Goal: Check status: Check status

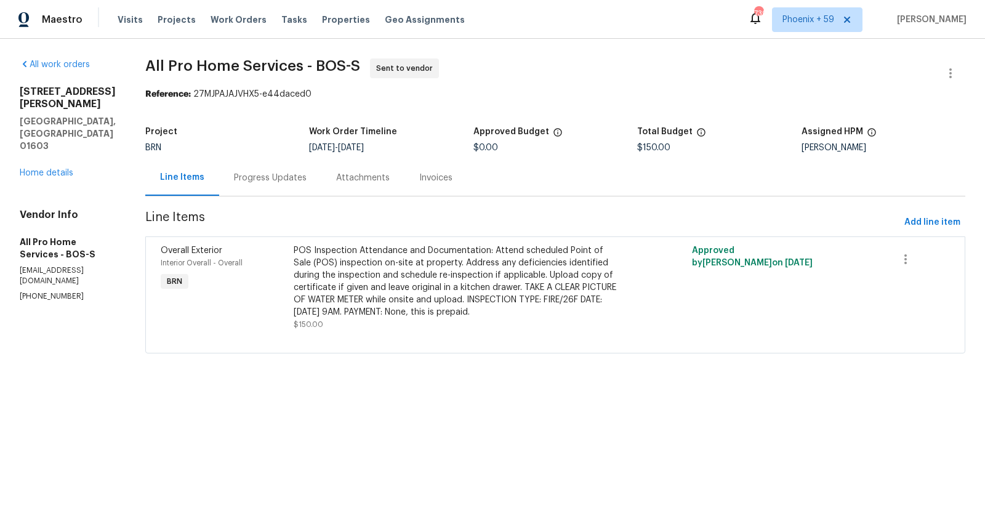
click at [281, 175] on div "Progress Updates" at bounding box center [270, 178] width 73 height 12
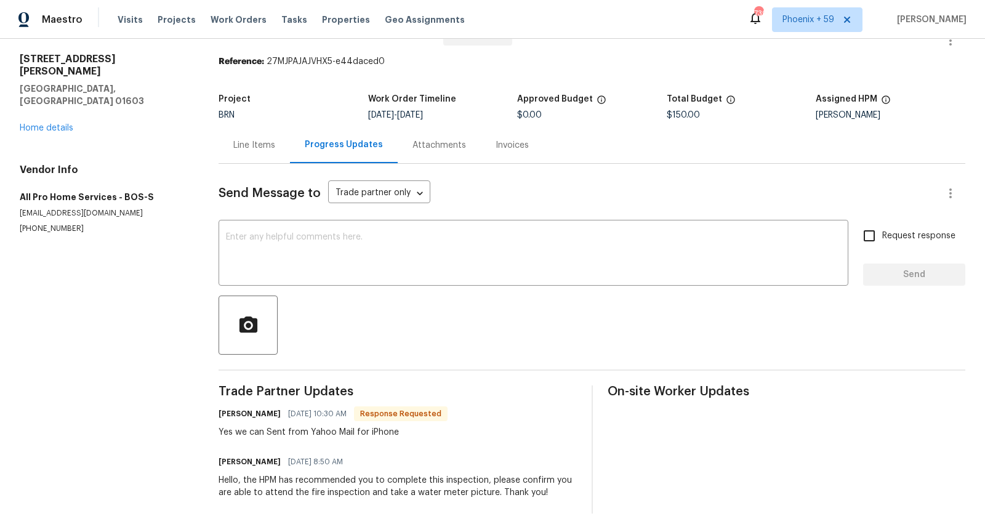
scroll to position [33, 0]
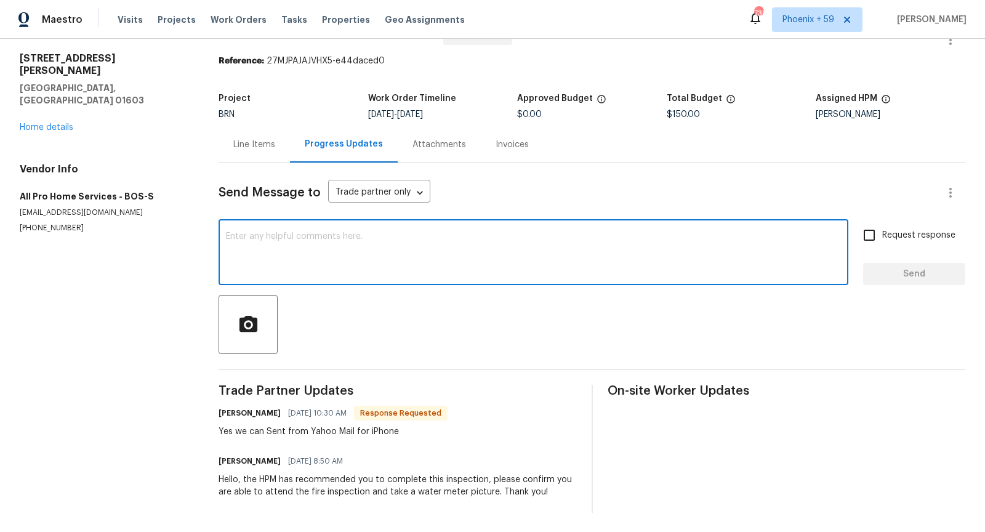
click at [257, 250] on textarea at bounding box center [533, 253] width 615 height 43
type textarea "Thank you for confirming."
click at [896, 272] on span "Send" at bounding box center [914, 274] width 82 height 15
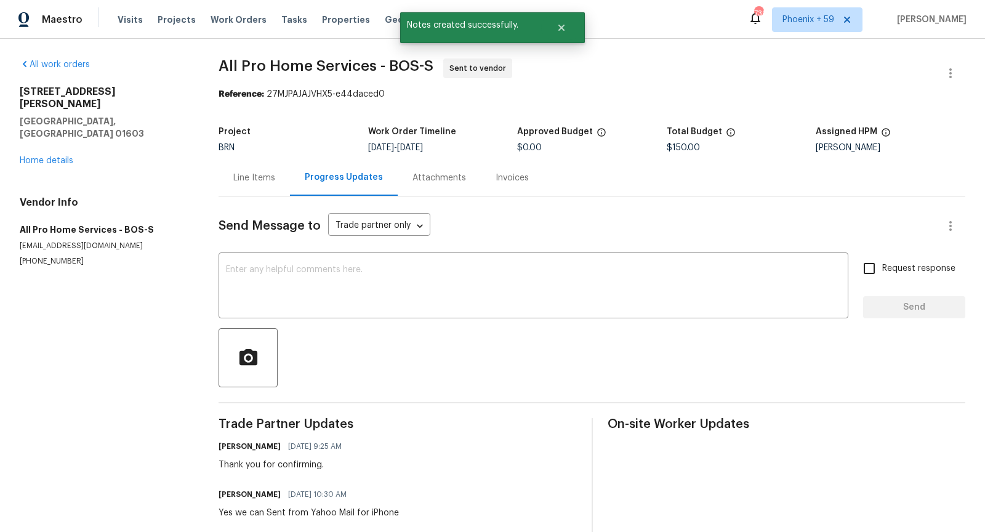
click at [268, 172] on div "Line Items" at bounding box center [254, 178] width 42 height 12
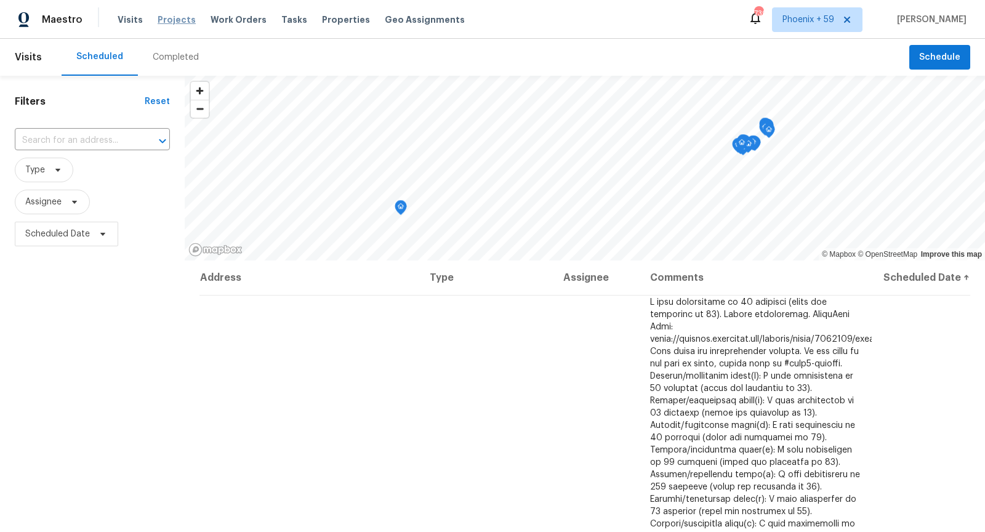
click at [167, 23] on span "Projects" at bounding box center [177, 20] width 38 height 12
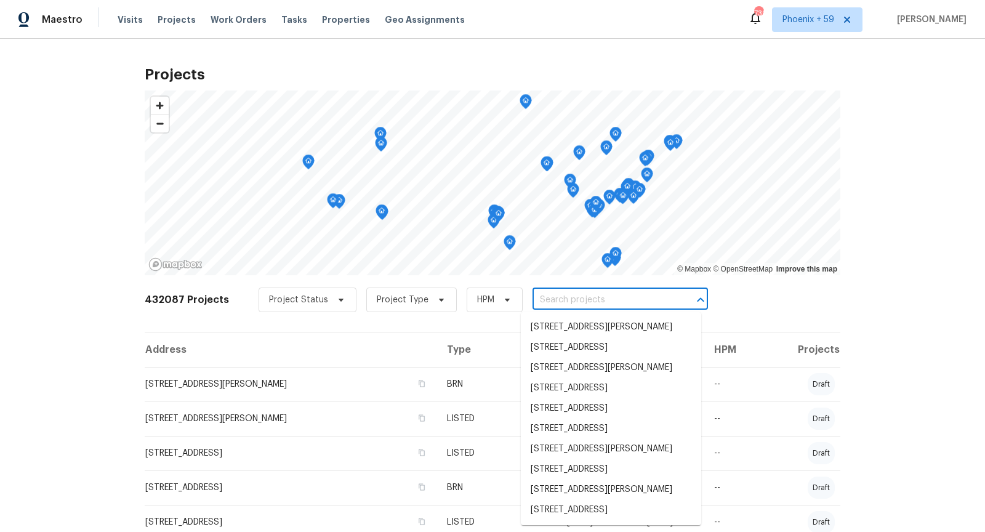
click at [554, 294] on input "text" at bounding box center [603, 300] width 141 height 19
paste input "21763 Hidden Rivers Dr N Southfield MI 48075"
type input "21763 Hidden Rivers Dr N Southfield MI 48075"
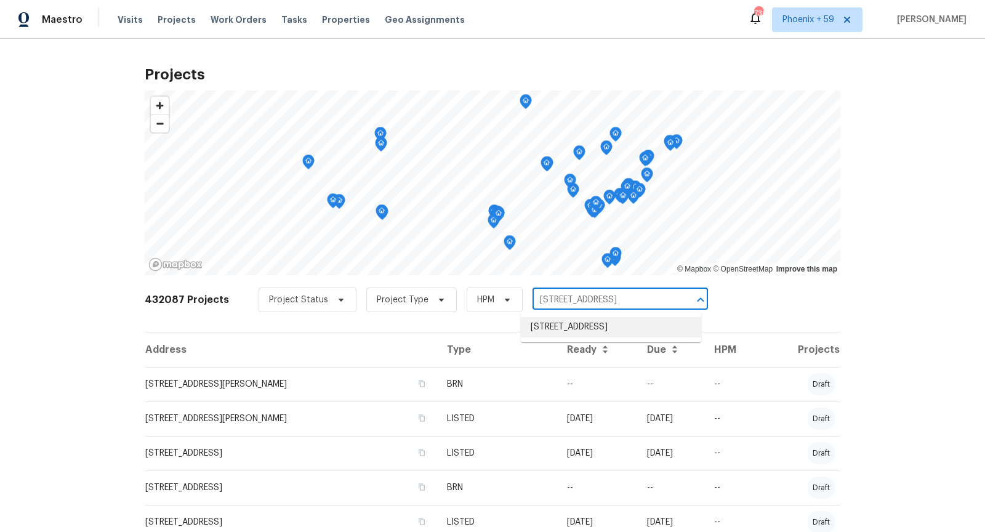
click at [553, 331] on li "21763 Hidden Rivers Dr N, Southfield, MI 48075" at bounding box center [611, 327] width 180 height 20
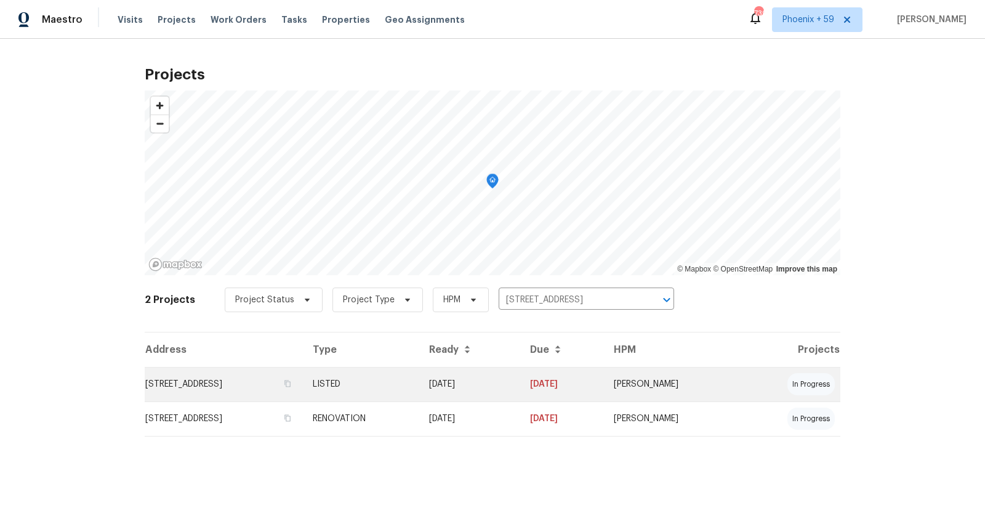
click at [239, 377] on td "21763 Hidden Rivers Dr N, Southfield, MI 48075" at bounding box center [224, 384] width 158 height 34
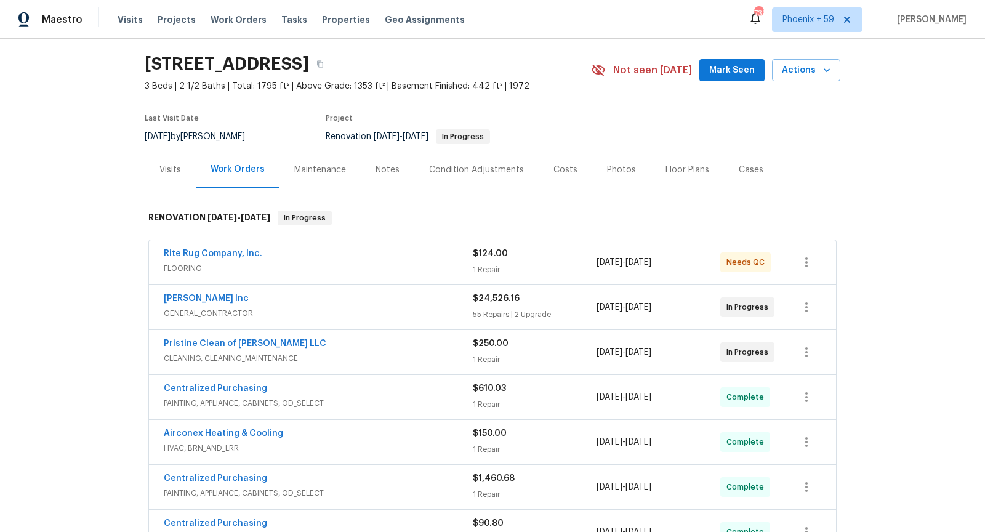
scroll to position [41, 0]
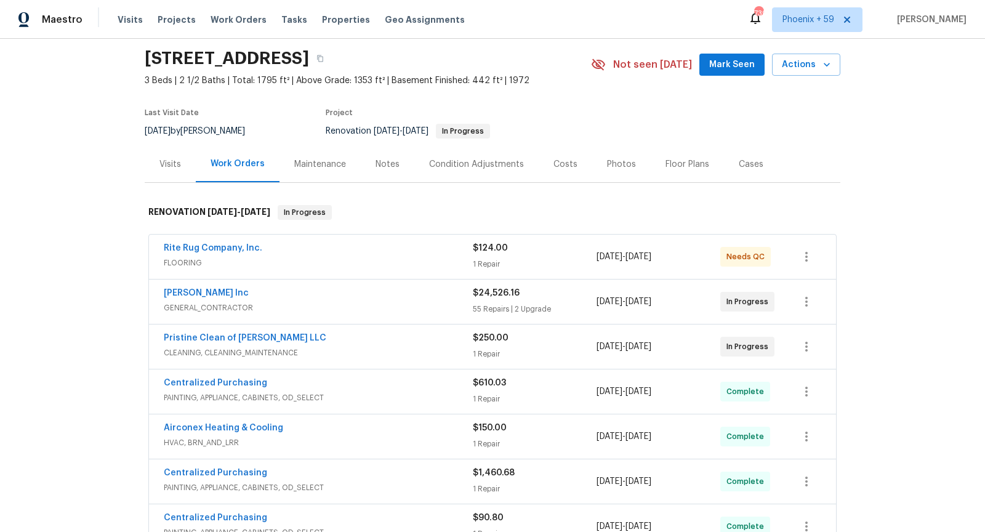
click at [369, 302] on span "GENERAL_CONTRACTOR" at bounding box center [318, 308] width 309 height 12
